Goal: Task Accomplishment & Management: Manage account settings

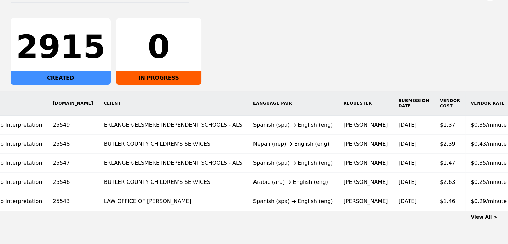
scroll to position [0, 84]
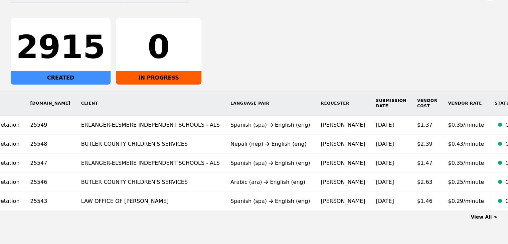
click at [481, 219] on link "View All >" at bounding box center [484, 216] width 27 height 5
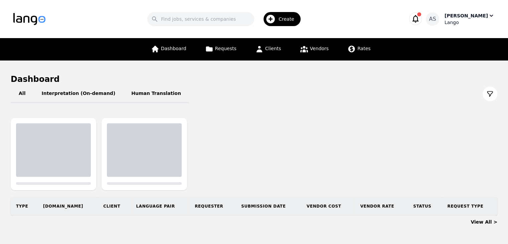
click at [483, 18] on div "Aulona Sharofi" at bounding box center [466, 15] width 43 height 7
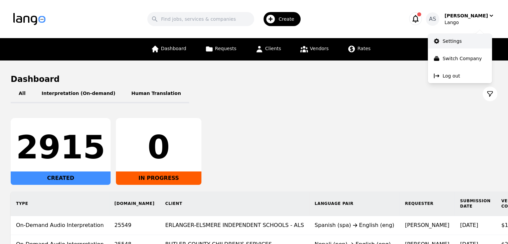
click at [460, 44] on link "Settings" at bounding box center [460, 41] width 64 height 15
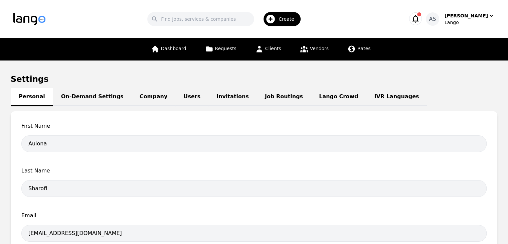
click at [259, 97] on link "Job Routings" at bounding box center [284, 97] width 54 height 18
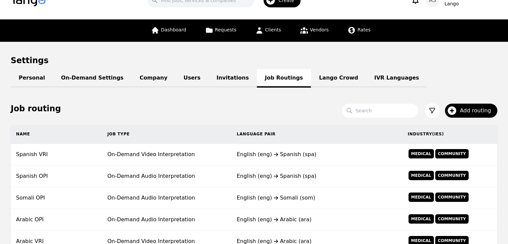
scroll to position [33, 0]
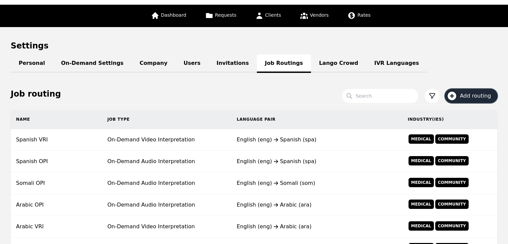
click at [479, 96] on span "Add routing" at bounding box center [478, 96] width 36 height 8
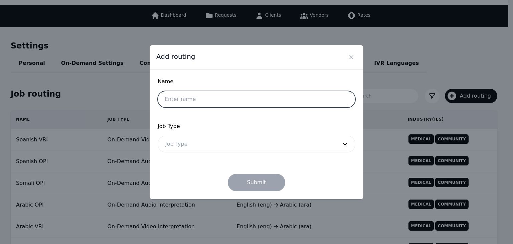
click at [218, 97] on input "text" at bounding box center [257, 99] width 198 height 17
type input "test"
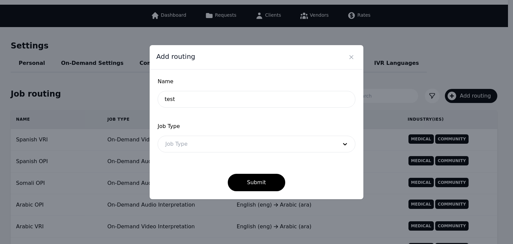
click at [302, 141] on div at bounding box center [246, 144] width 177 height 16
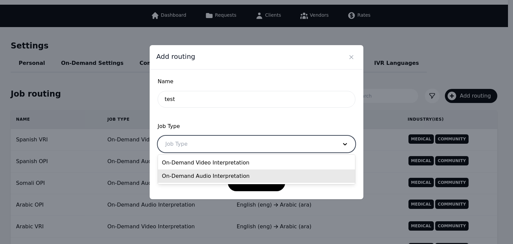
click at [264, 170] on div "On-Demand Audio Interpretation" at bounding box center [256, 175] width 197 height 13
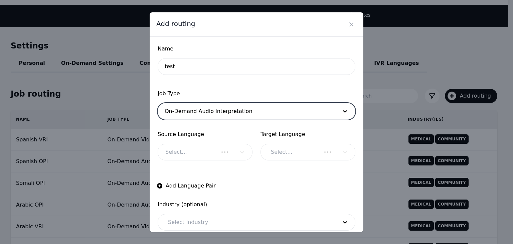
checkbox input "true"
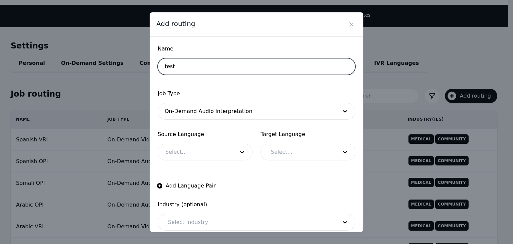
click at [302, 68] on input "test" at bounding box center [257, 66] width 198 height 17
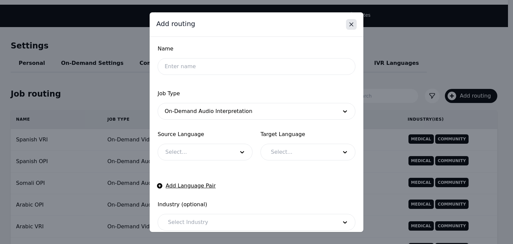
click at [350, 25] on icon "Close" at bounding box center [351, 24] width 3 height 3
